Goal: Task Accomplishment & Management: Use online tool/utility

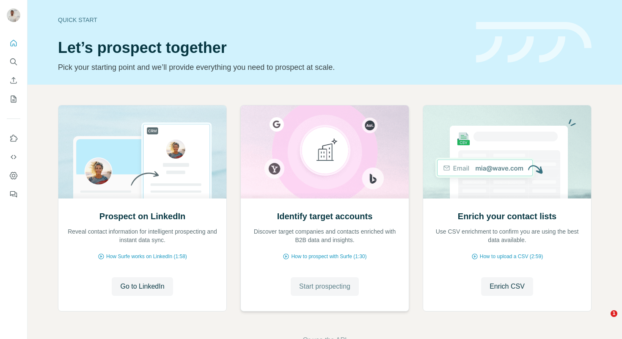
click at [340, 286] on span "Start prospecting" at bounding box center [324, 286] width 51 height 10
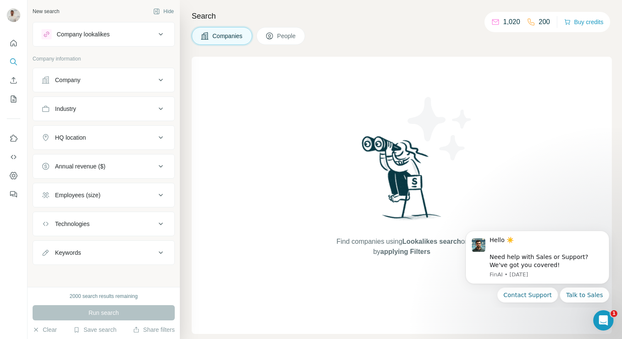
click at [123, 77] on div "Company" at bounding box center [98, 80] width 114 height 8
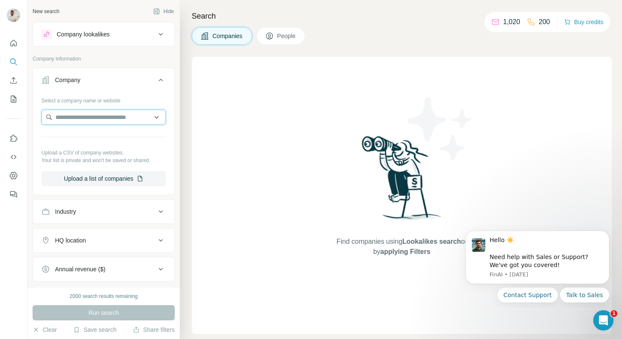
click at [108, 119] on input "text" at bounding box center [103, 117] width 124 height 15
paste input "**********"
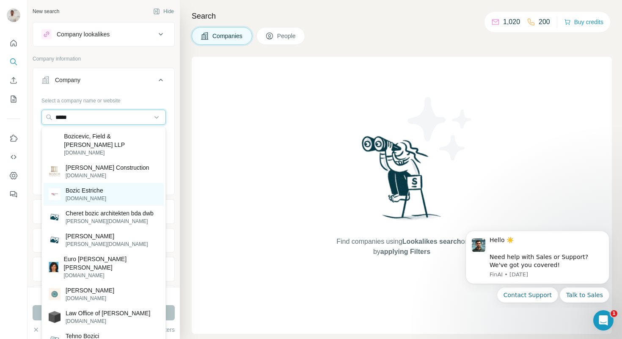
type input "*****"
click at [120, 186] on div "Bozic Estriche [DOMAIN_NAME]" at bounding box center [104, 194] width 120 height 23
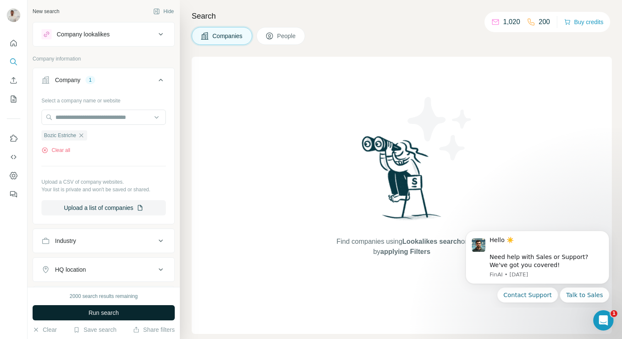
click at [156, 312] on button "Run search" at bounding box center [104, 312] width 142 height 15
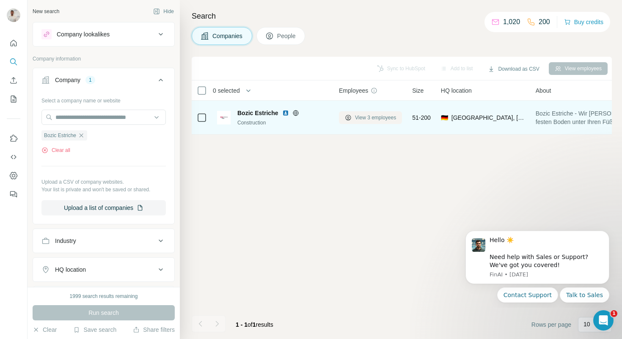
click at [367, 119] on span "View 3 employees" at bounding box center [375, 118] width 41 height 8
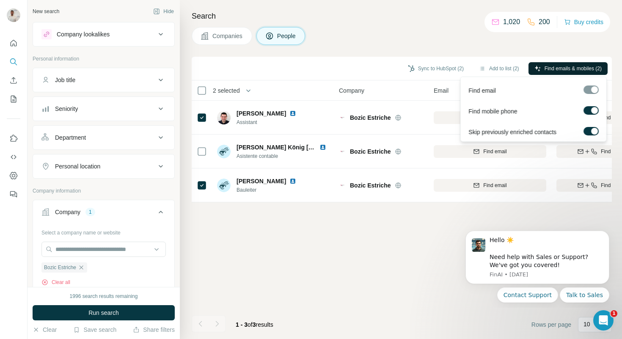
click at [531, 74] on button "Find emails & mobiles (2)" at bounding box center [567, 68] width 79 height 13
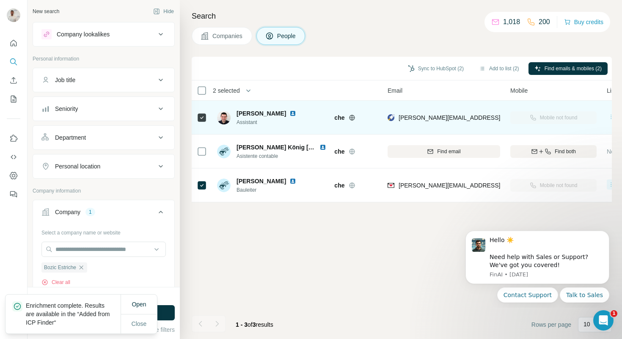
scroll to position [0, 47]
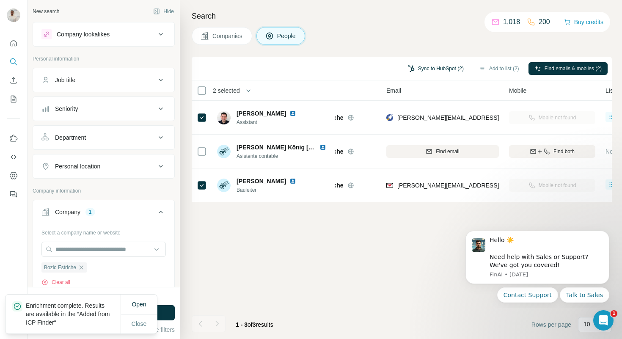
click at [446, 68] on button "Sync to HubSpot (2)" at bounding box center [436, 68] width 68 height 13
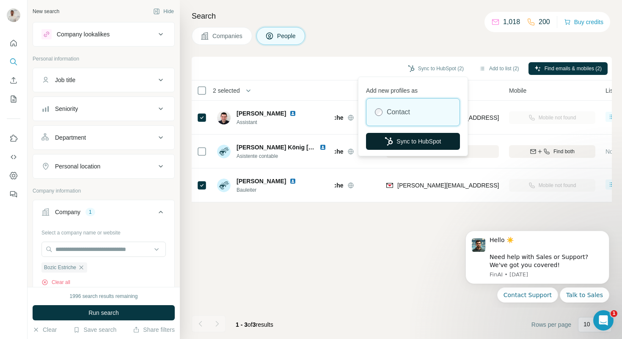
click at [421, 137] on button "Sync to HubSpot" at bounding box center [413, 141] width 94 height 17
